Goal: Task Accomplishment & Management: Use online tool/utility

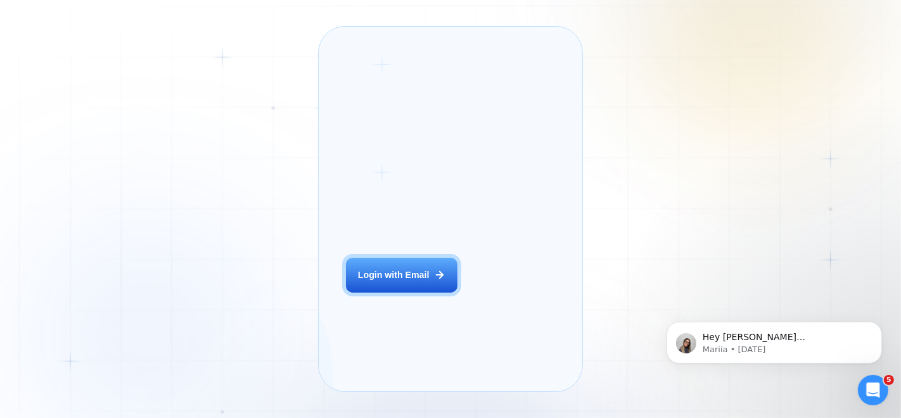
click at [400, 319] on div "Login ‍ Welcome to GigRadar. AI Business Manager for Agencies Login with Email" at bounding box center [416, 209] width 168 height 338
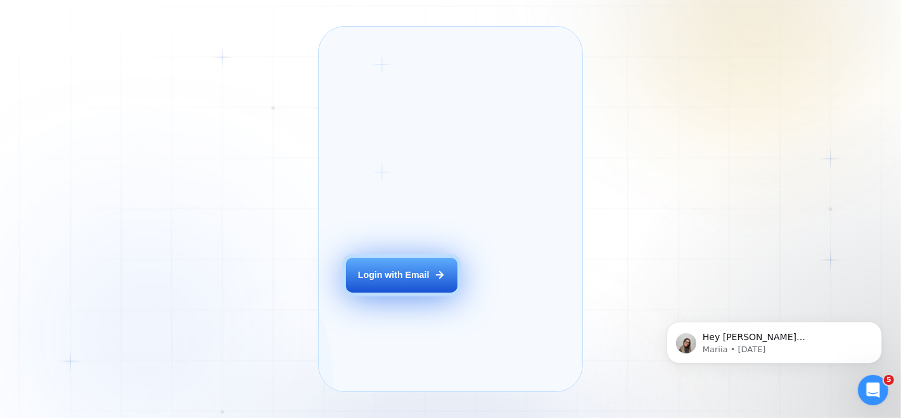
click at [422, 293] on button "Login with Email" at bounding box center [401, 275] width 111 height 35
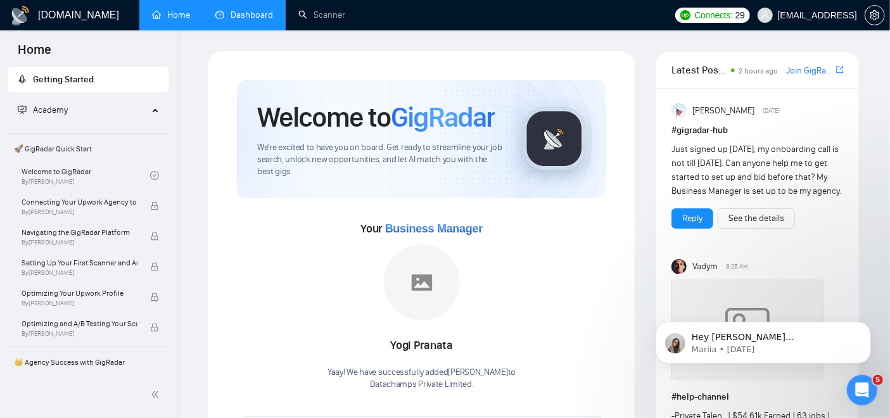
click at [248, 20] on link "Dashboard" at bounding box center [244, 15] width 58 height 11
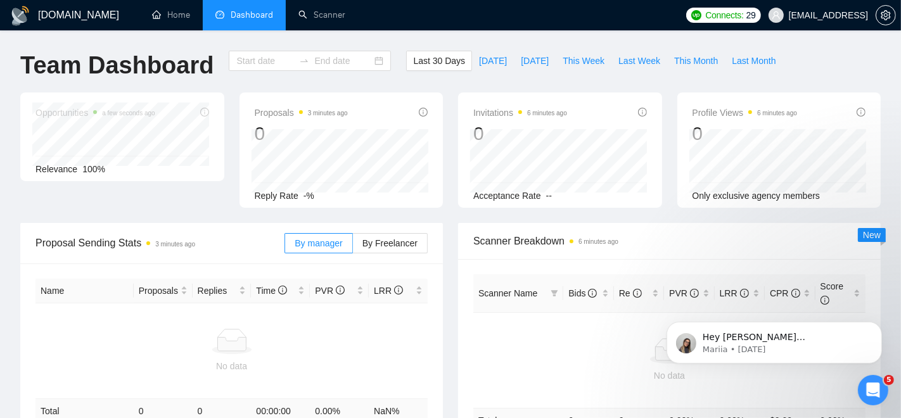
type input "[DATE]"
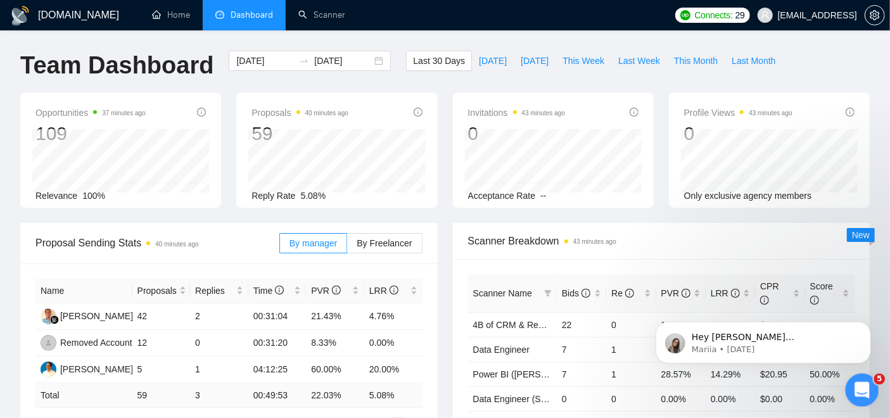
click at [859, 388] on icon "Open Intercom Messenger" at bounding box center [860, 388] width 21 height 21
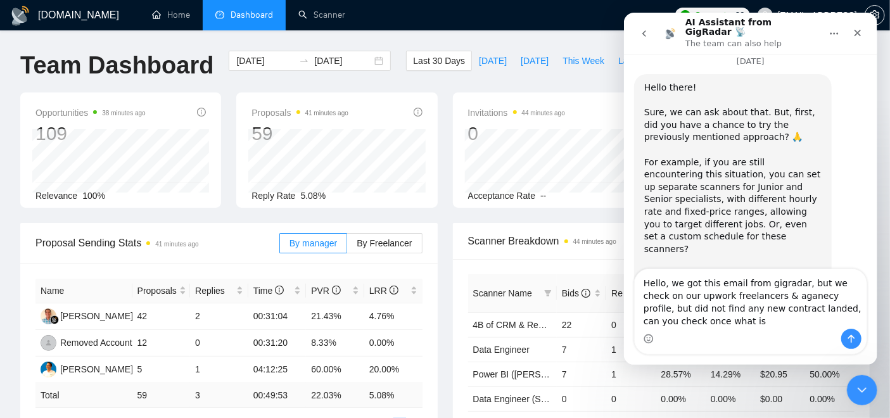
scroll to position [7641, 0]
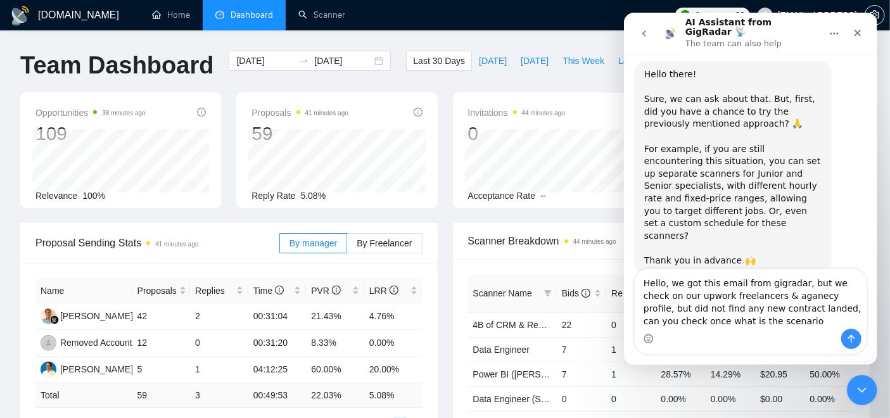
type textarea "Hello, we got this email from gigradar, but we check on our upwork freelancers …"
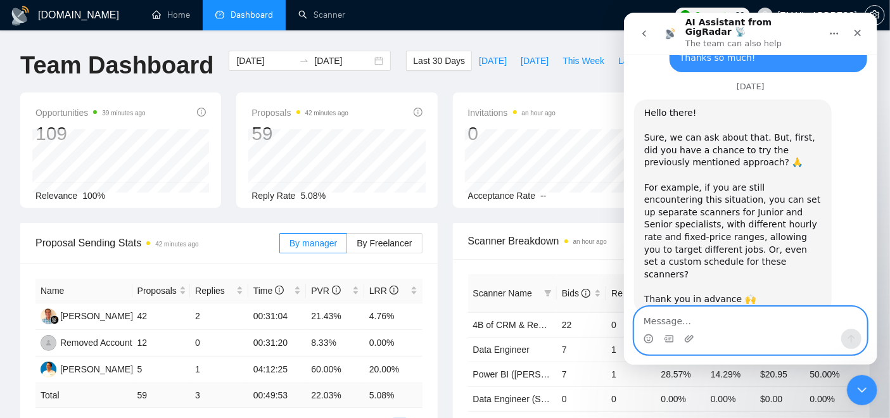
paste textarea "Hello, we received this email from Gigradar, but when we checked our Upwork fre…"
type textarea "Hello, we received this email from Gigradar, but when we checked our Upwork fre…"
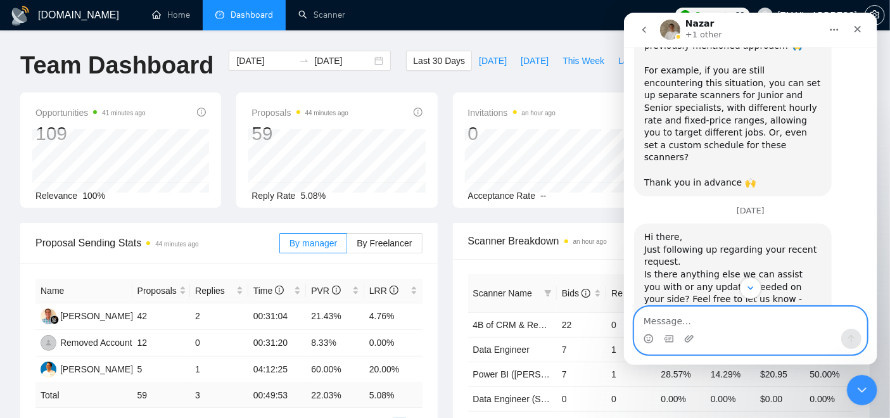
scroll to position [7776, 0]
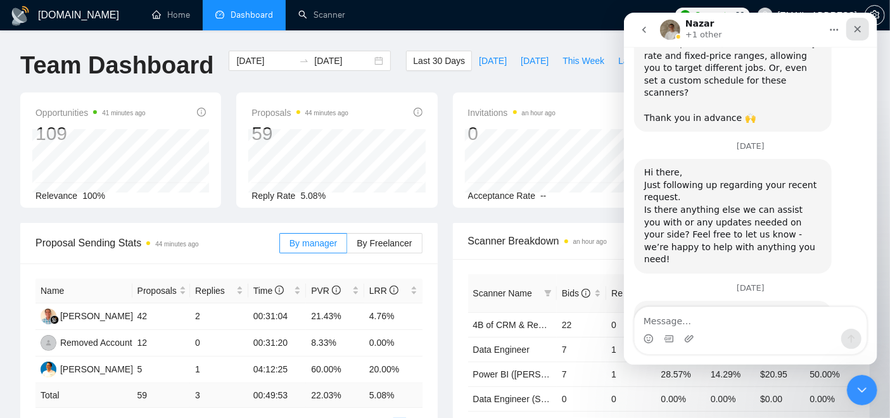
click at [857, 26] on icon "Close" at bounding box center [857, 29] width 10 height 10
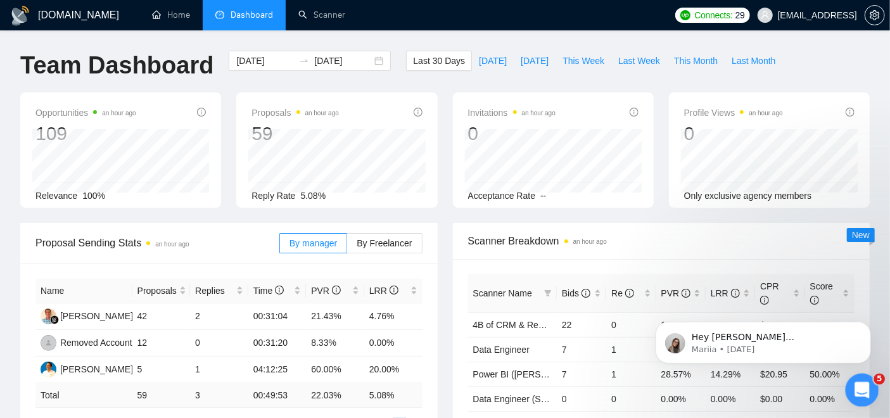
click at [871, 391] on div "Open Intercom Messenger" at bounding box center [860, 388] width 42 height 42
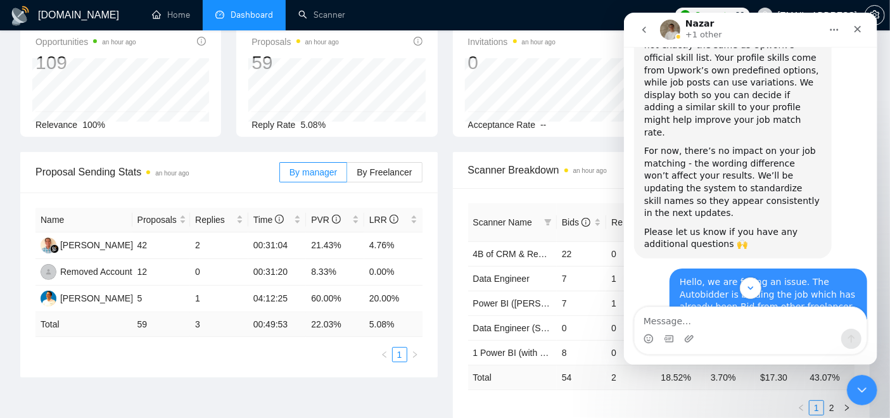
scroll to position [0, 0]
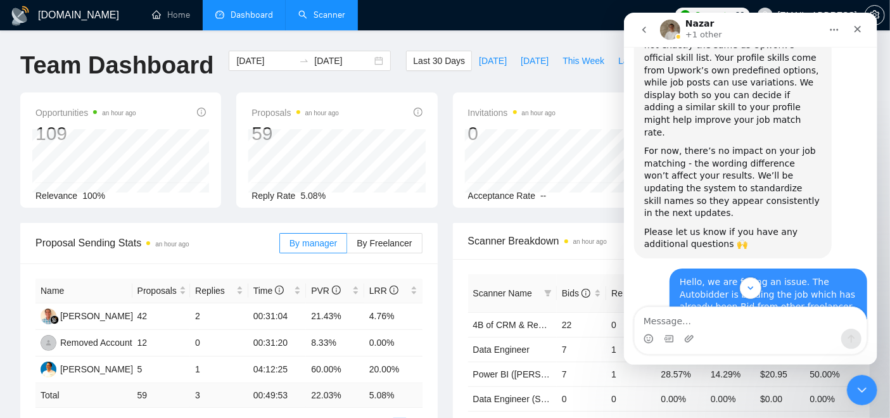
click at [334, 18] on link "Scanner" at bounding box center [321, 15] width 47 height 11
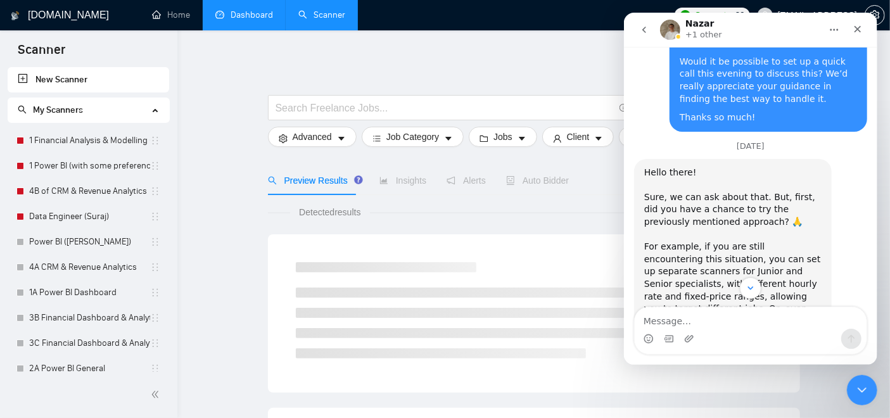
scroll to position [7776, 0]
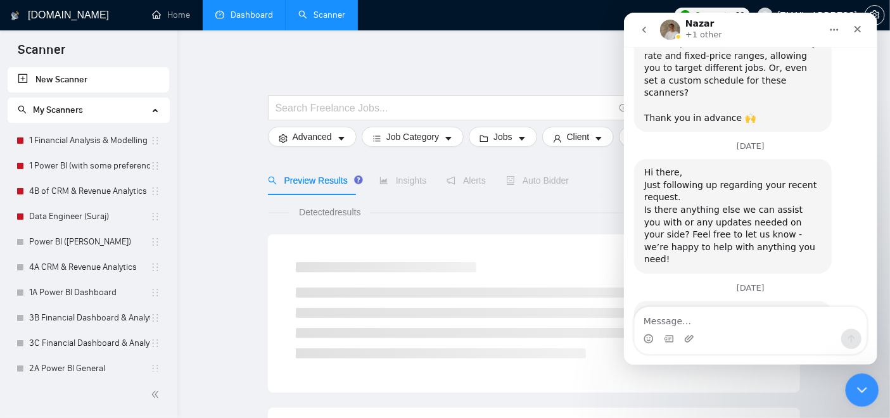
click at [860, 384] on icon "Close Intercom Messenger" at bounding box center [860, 388] width 15 height 15
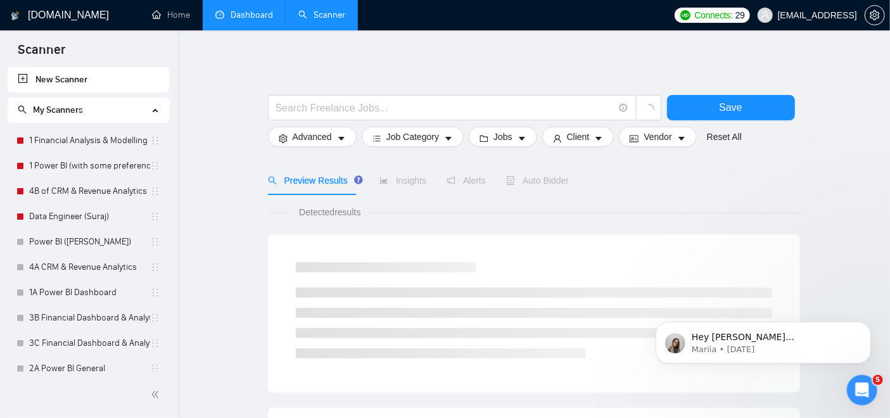
scroll to position [0, 0]
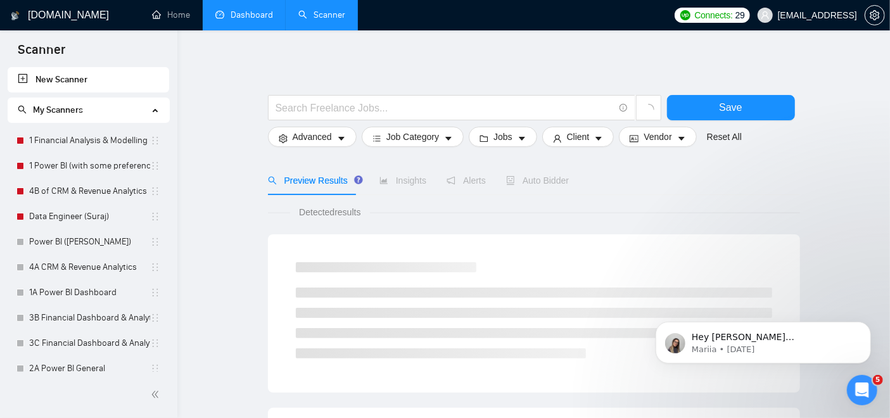
click at [226, 11] on link "Dashboard" at bounding box center [244, 15] width 58 height 11
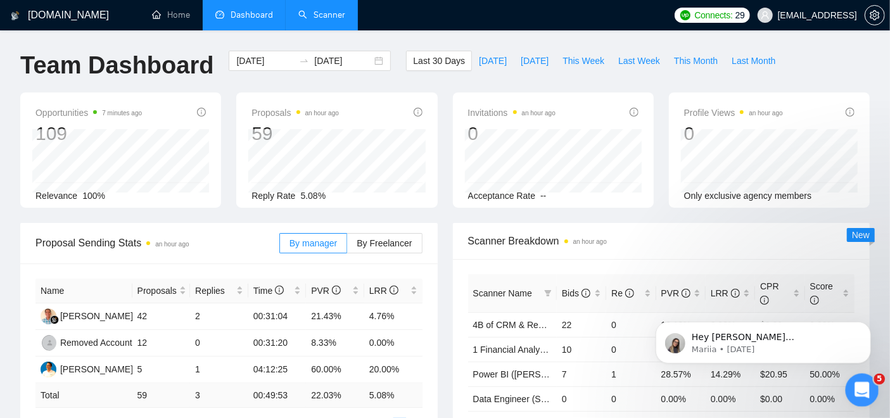
click at [860, 389] on icon "Open Intercom Messenger" at bounding box center [860, 388] width 21 height 21
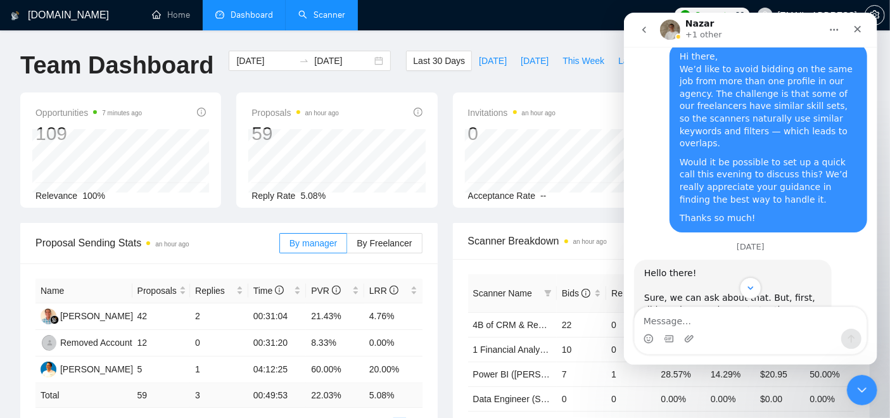
scroll to position [7776, 0]
